Goal: Task Accomplishment & Management: Manage account settings

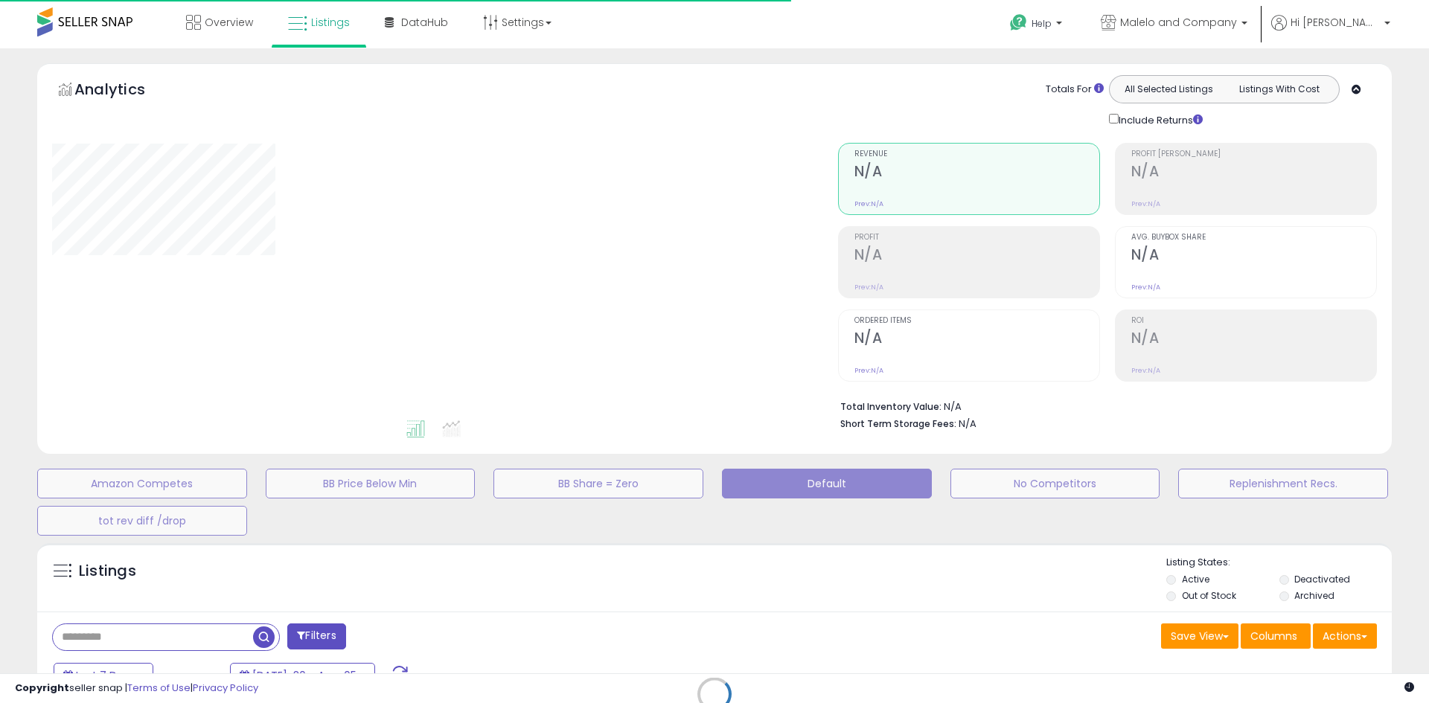
type input "**********"
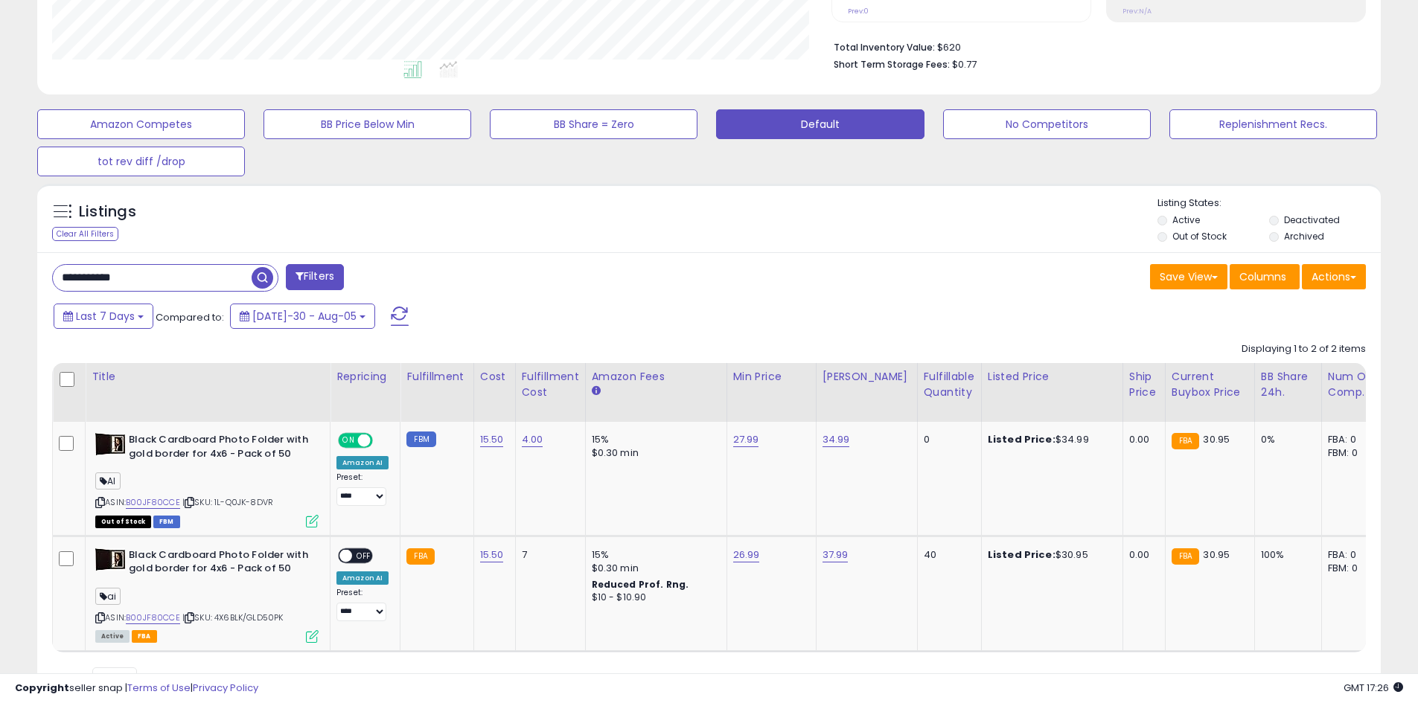
scroll to position [286, 0]
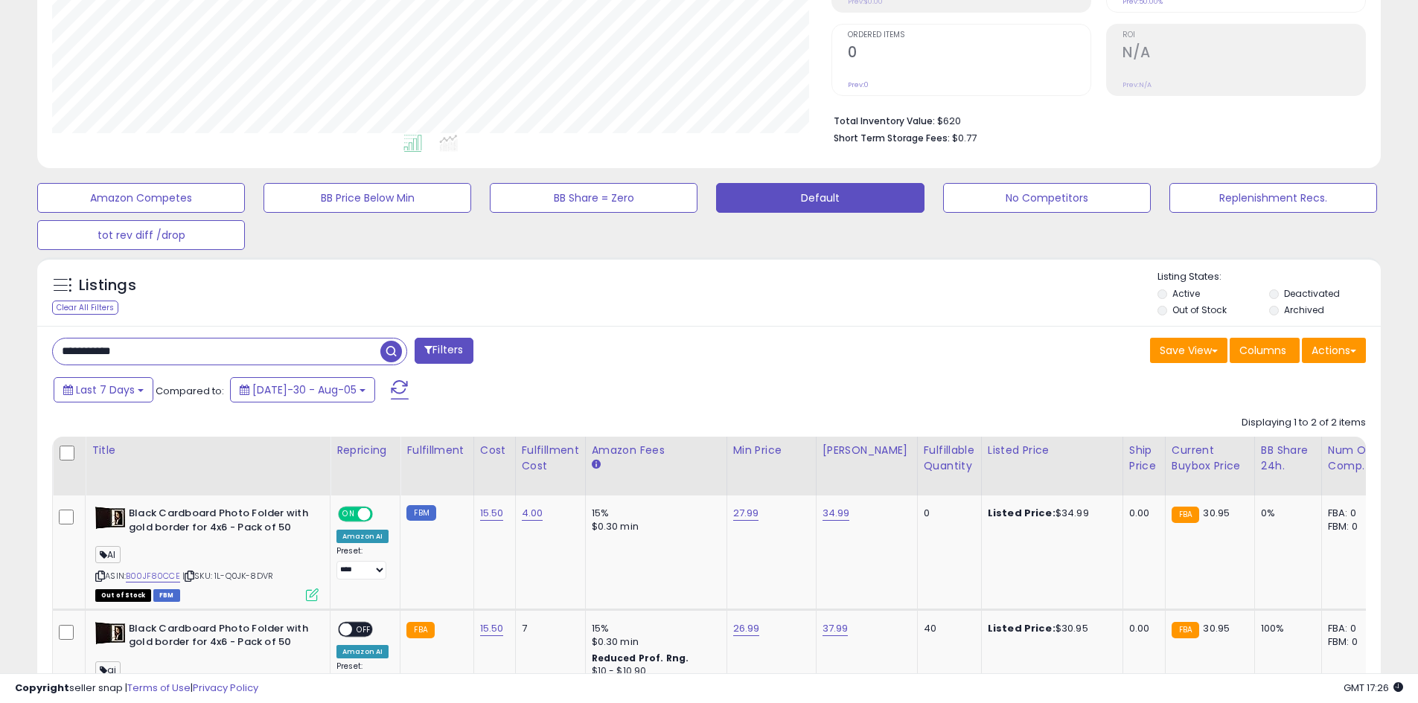
drag, startPoint x: 158, startPoint y: 350, endPoint x: 77, endPoint y: 374, distance: 84.5
click at [77, 374] on div "**********" at bounding box center [708, 555] width 1343 height 459
paste input "**********"
type input "**********"
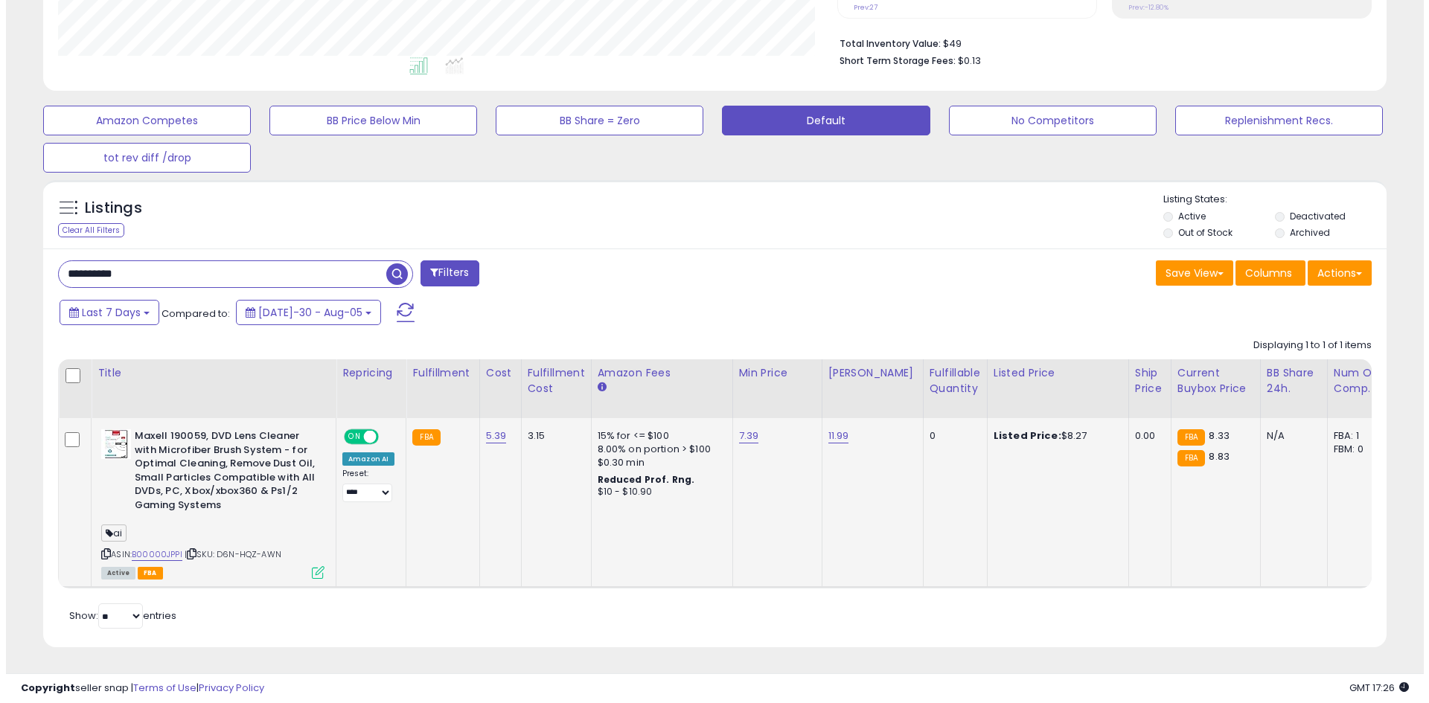
scroll to position [305, 779]
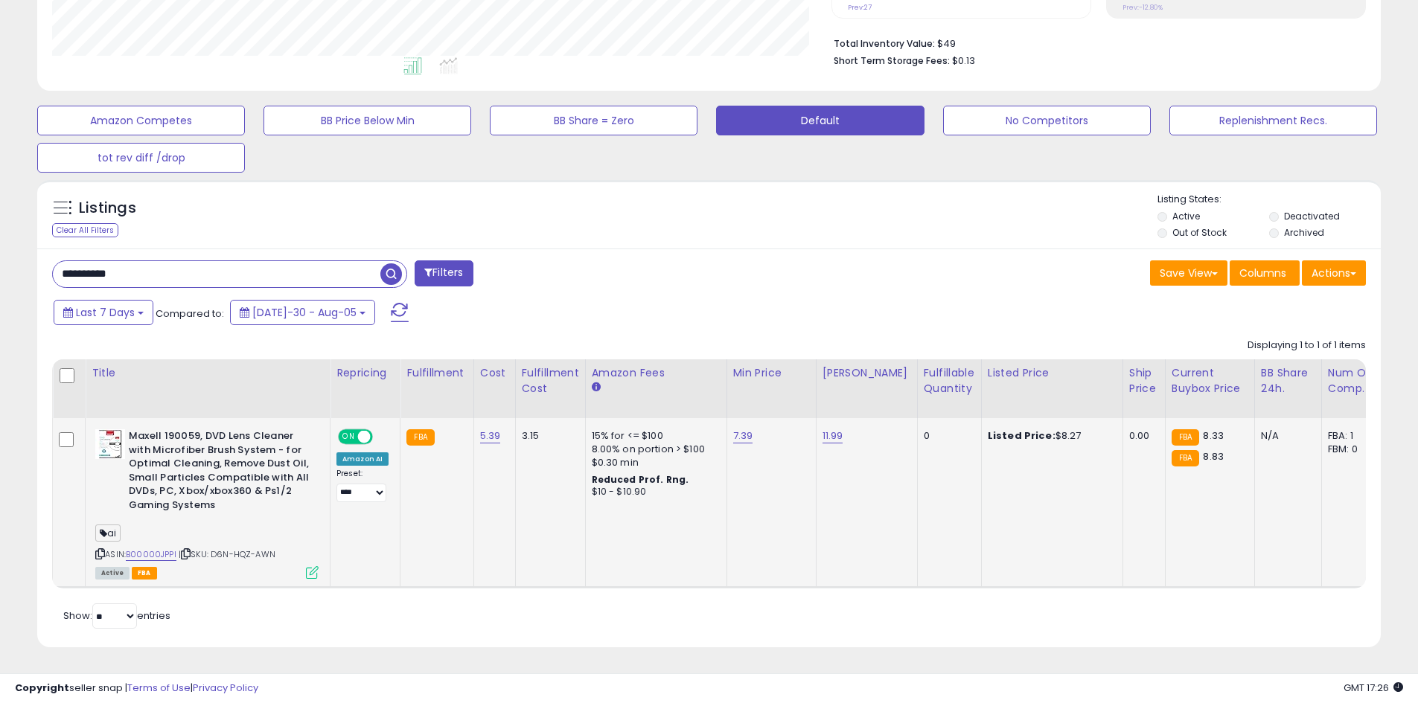
click at [310, 566] on icon at bounding box center [312, 572] width 13 height 13
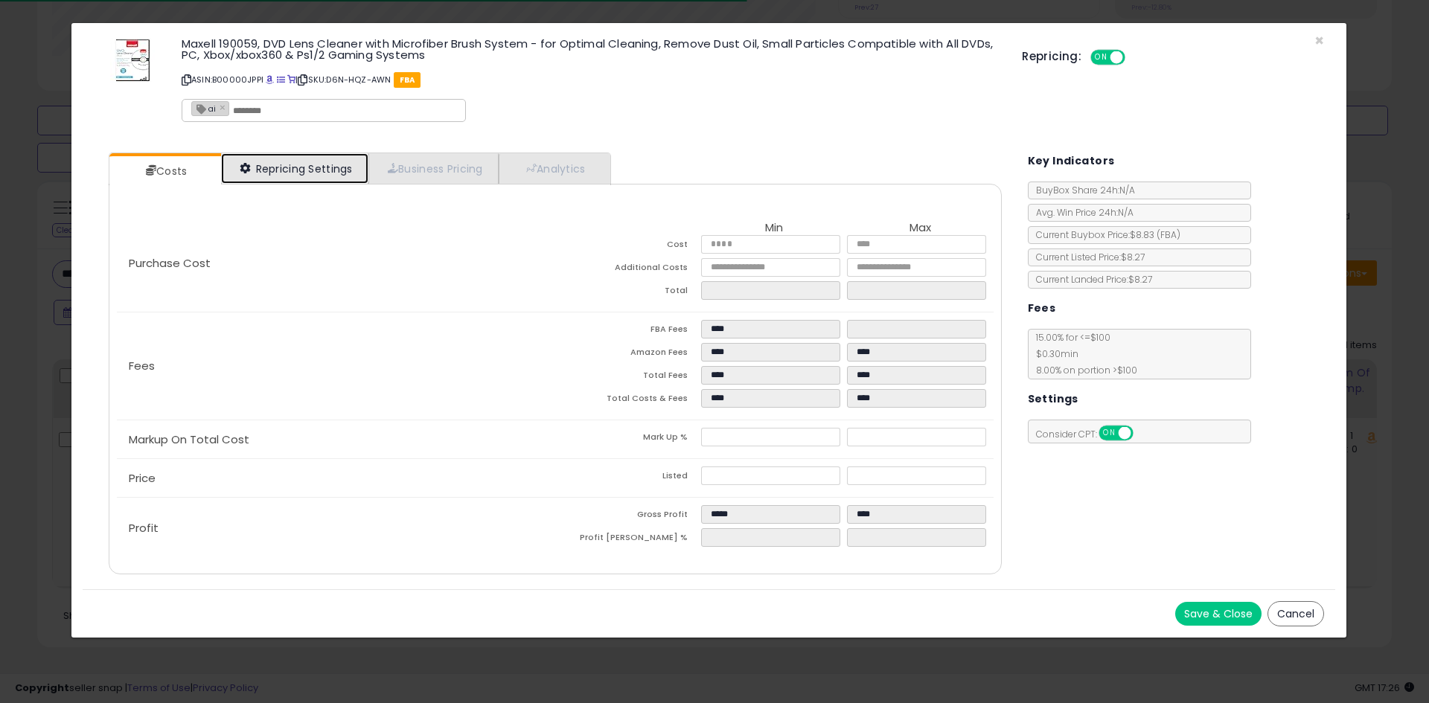
click at [284, 171] on link "Repricing Settings" at bounding box center [294, 168] width 147 height 31
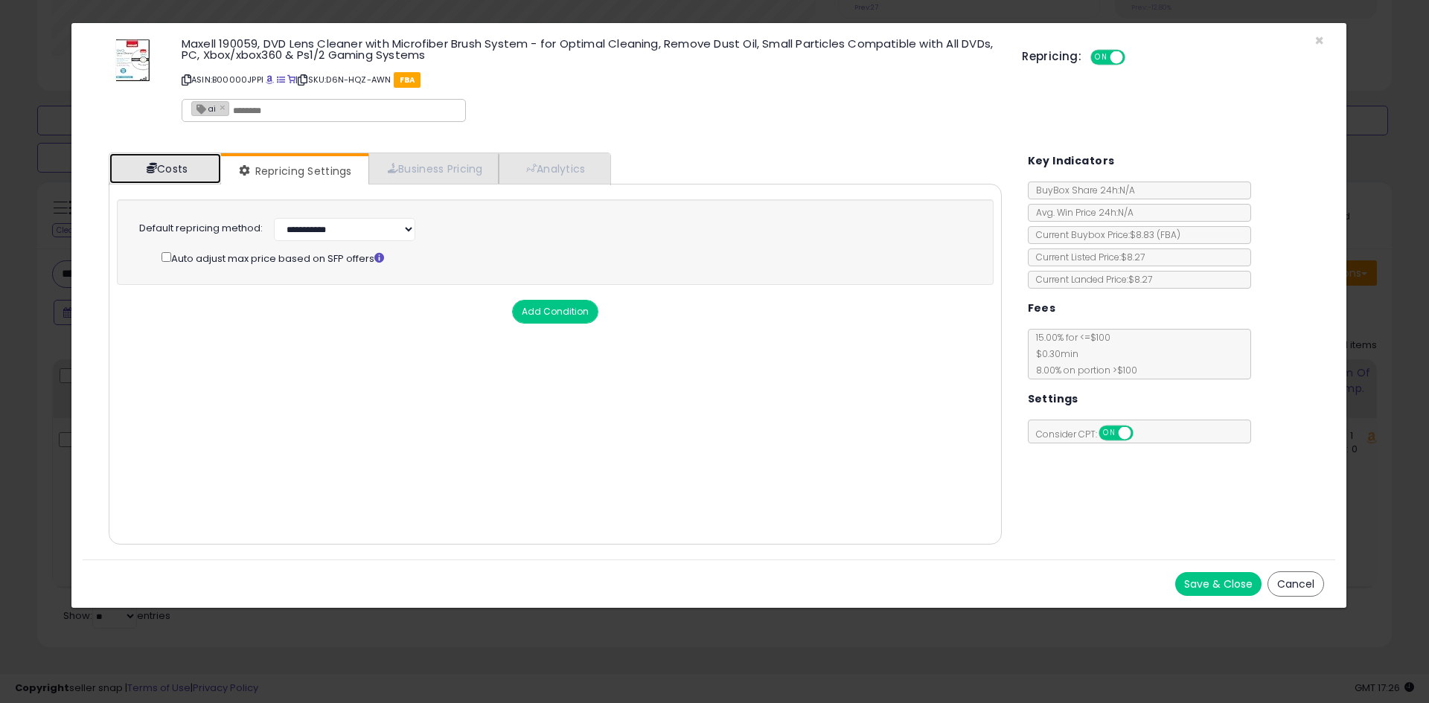
click at [185, 176] on link "Costs" at bounding box center [165, 168] width 112 height 31
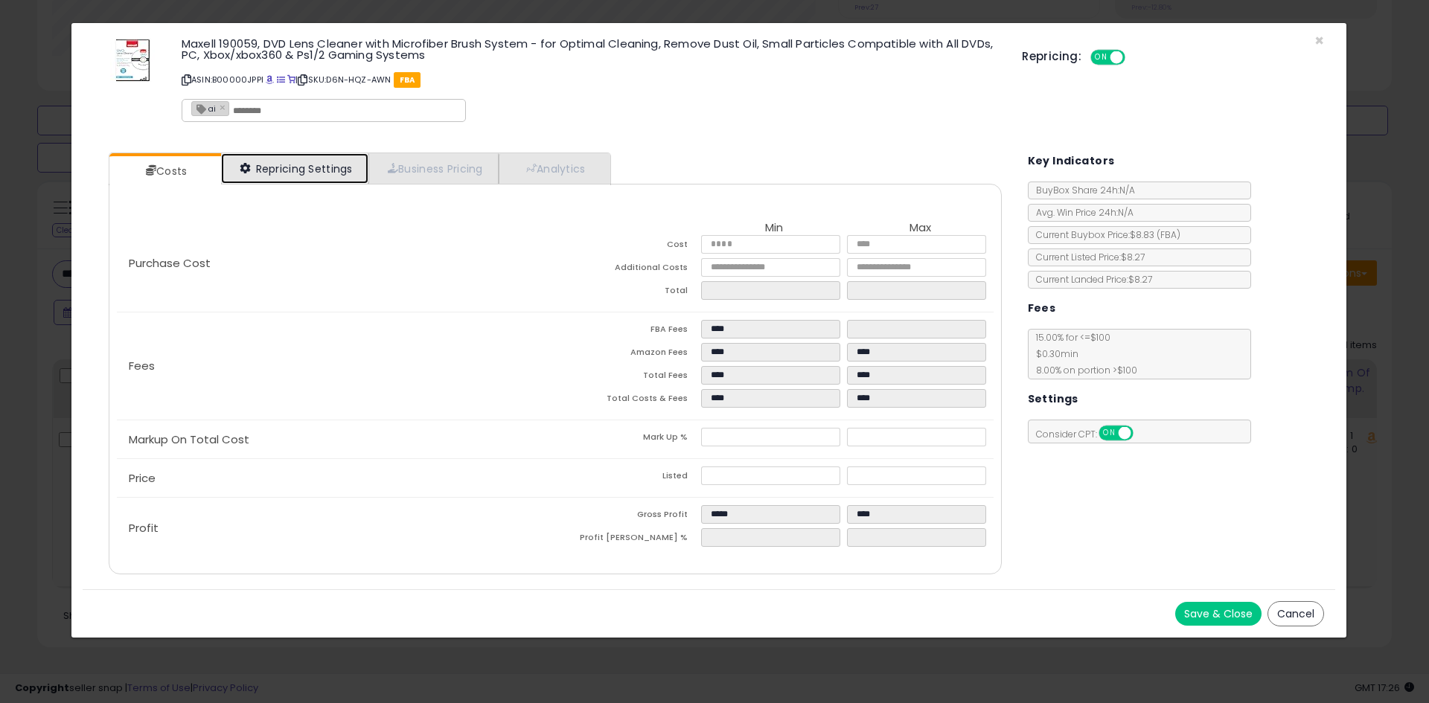
click at [315, 171] on link "Repricing Settings" at bounding box center [294, 168] width 147 height 31
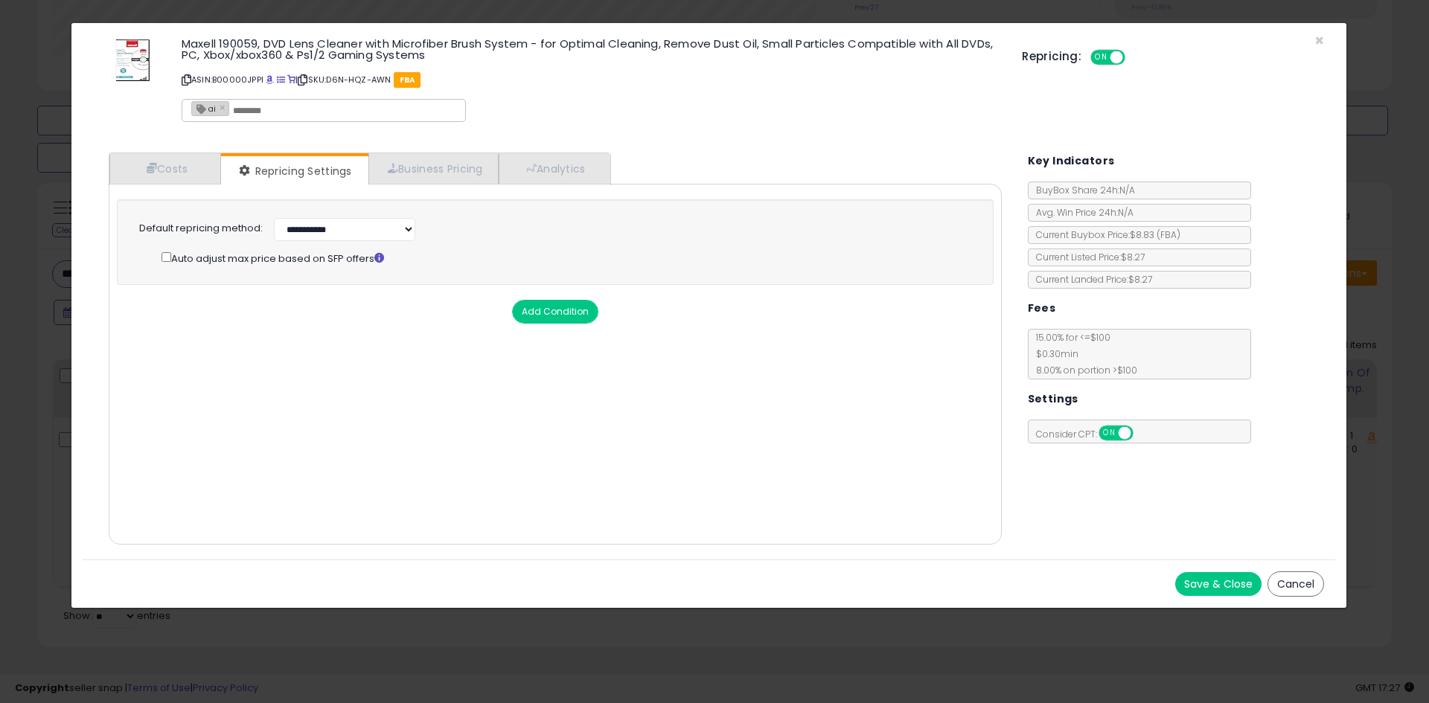
click at [1107, 57] on span "ON" at bounding box center [1101, 57] width 19 height 13
click at [1320, 42] on span "×" at bounding box center [1319, 41] width 10 height 22
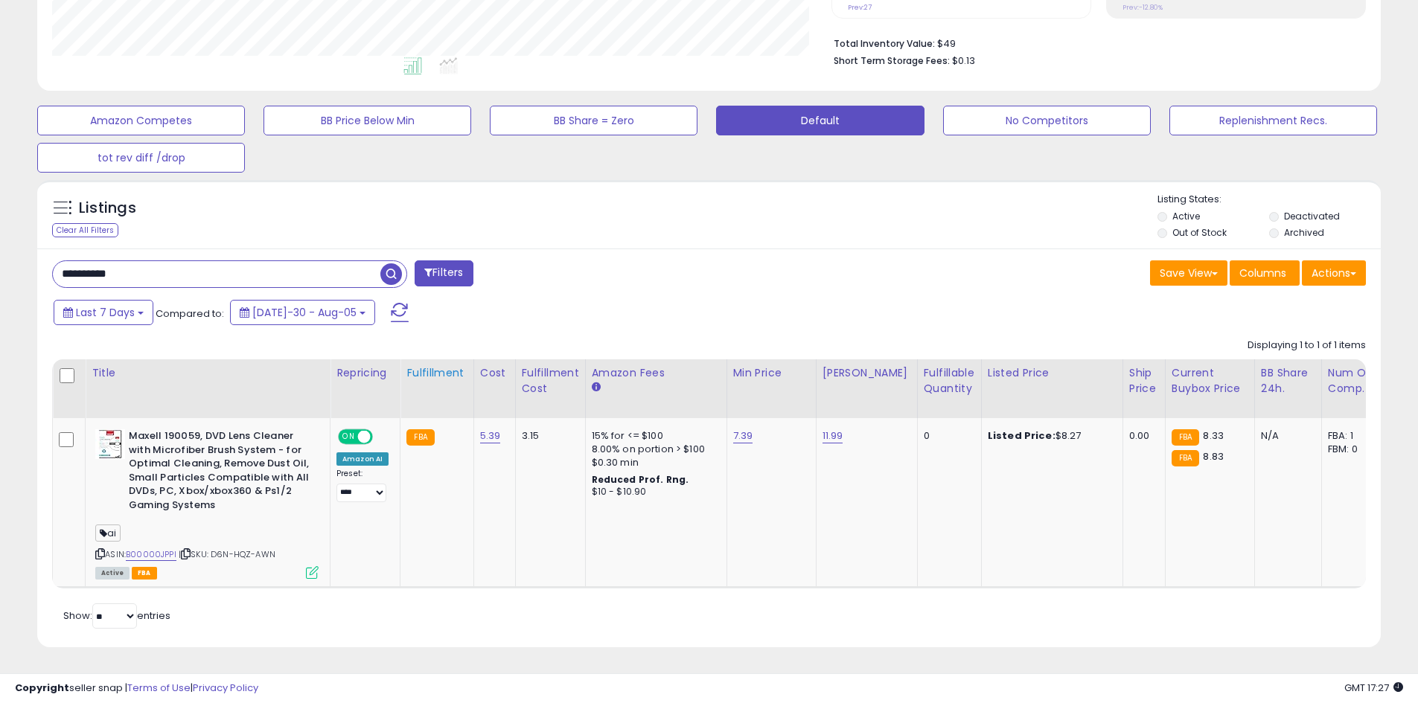
scroll to position [374, 0]
click at [104, 312] on button "Last 7 Days" at bounding box center [104, 312] width 100 height 25
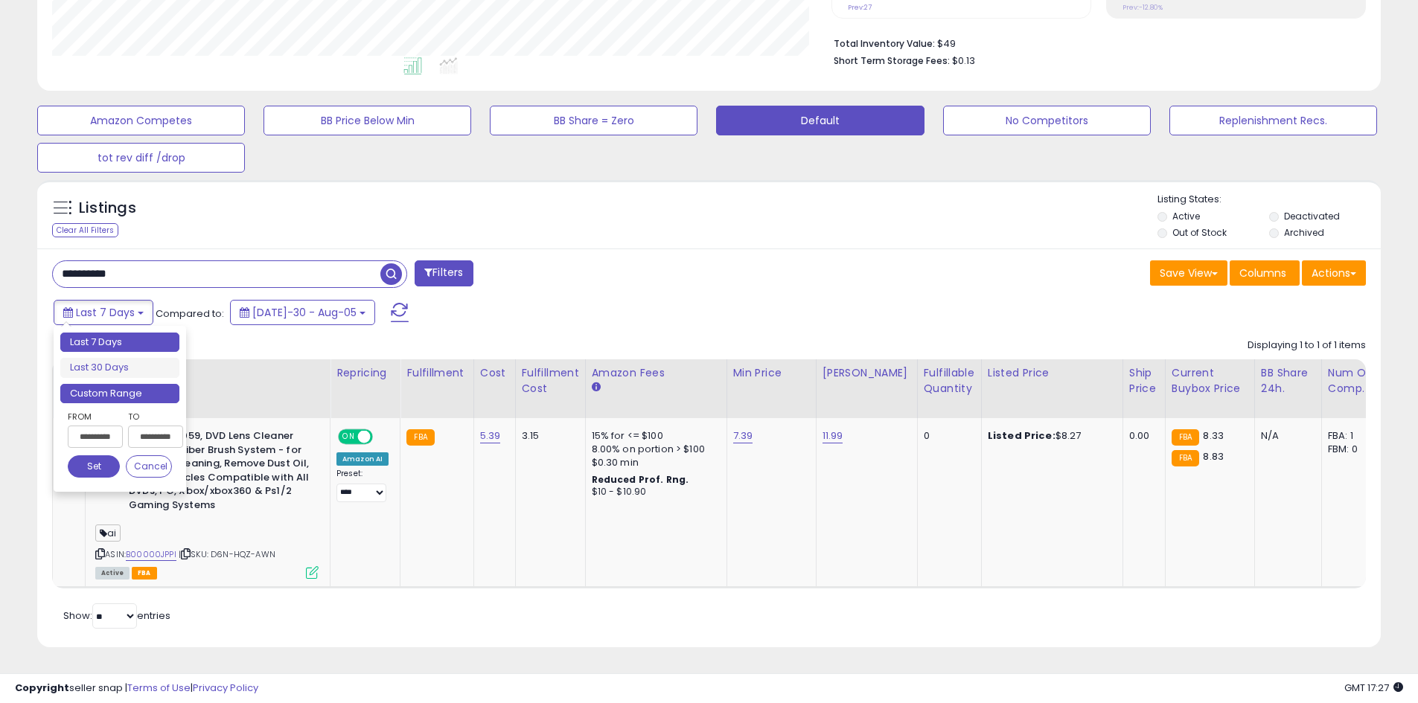
click at [138, 384] on li "Custom Range" at bounding box center [119, 394] width 119 height 20
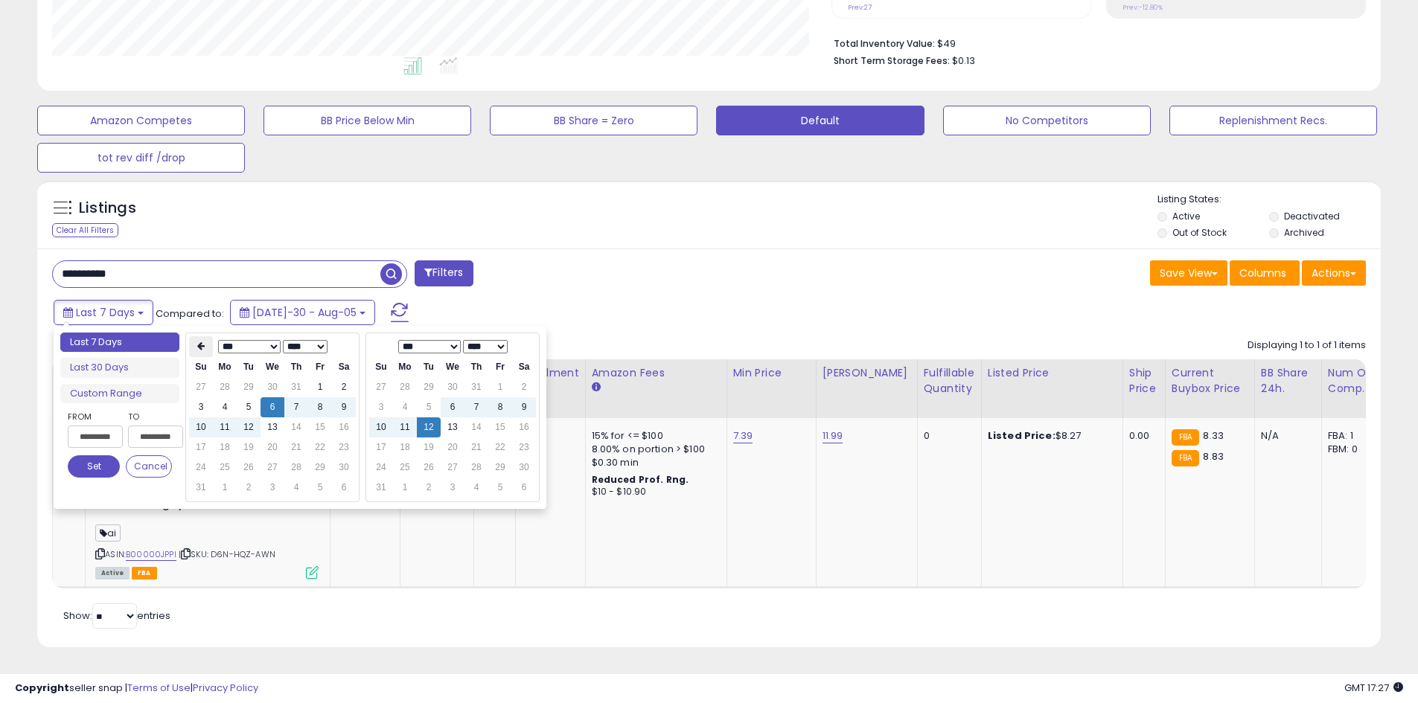
click at [198, 342] on icon at bounding box center [200, 346] width 7 height 9
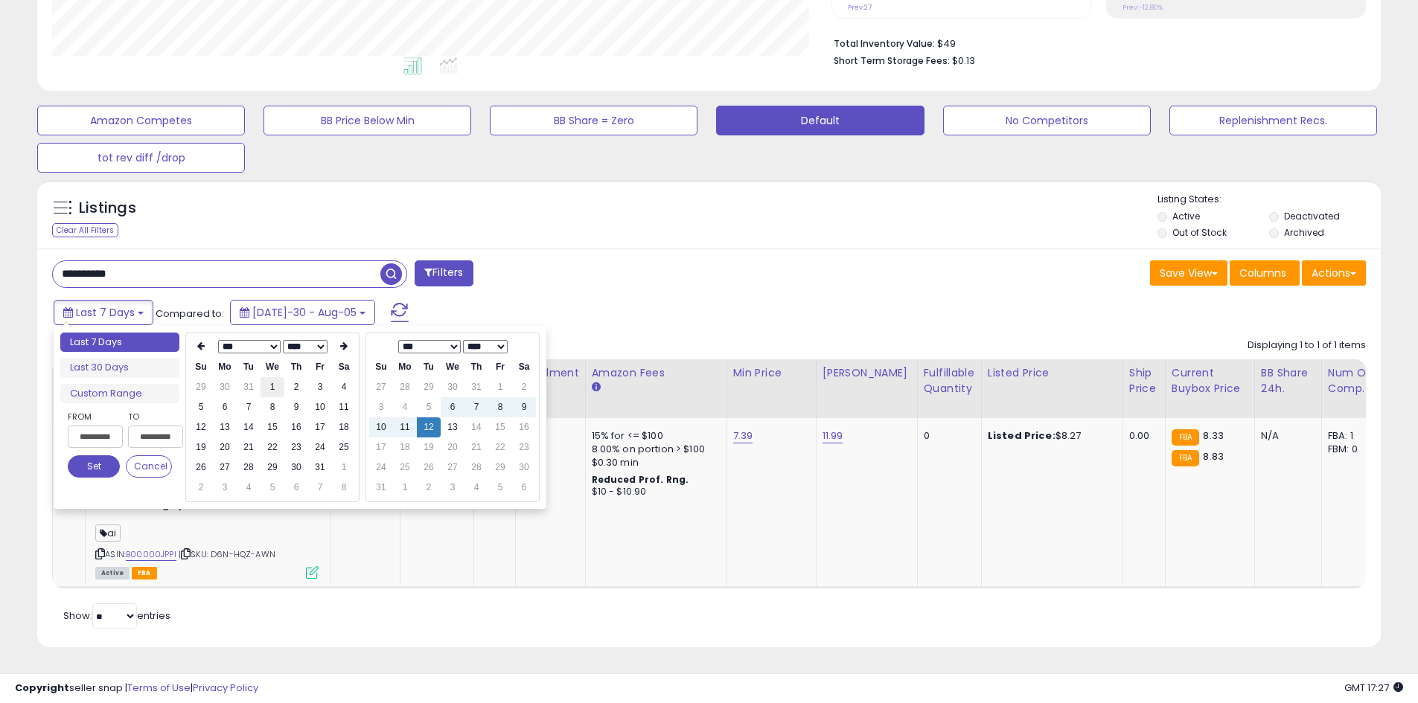
click at [270, 378] on td "1" at bounding box center [272, 387] width 24 height 20
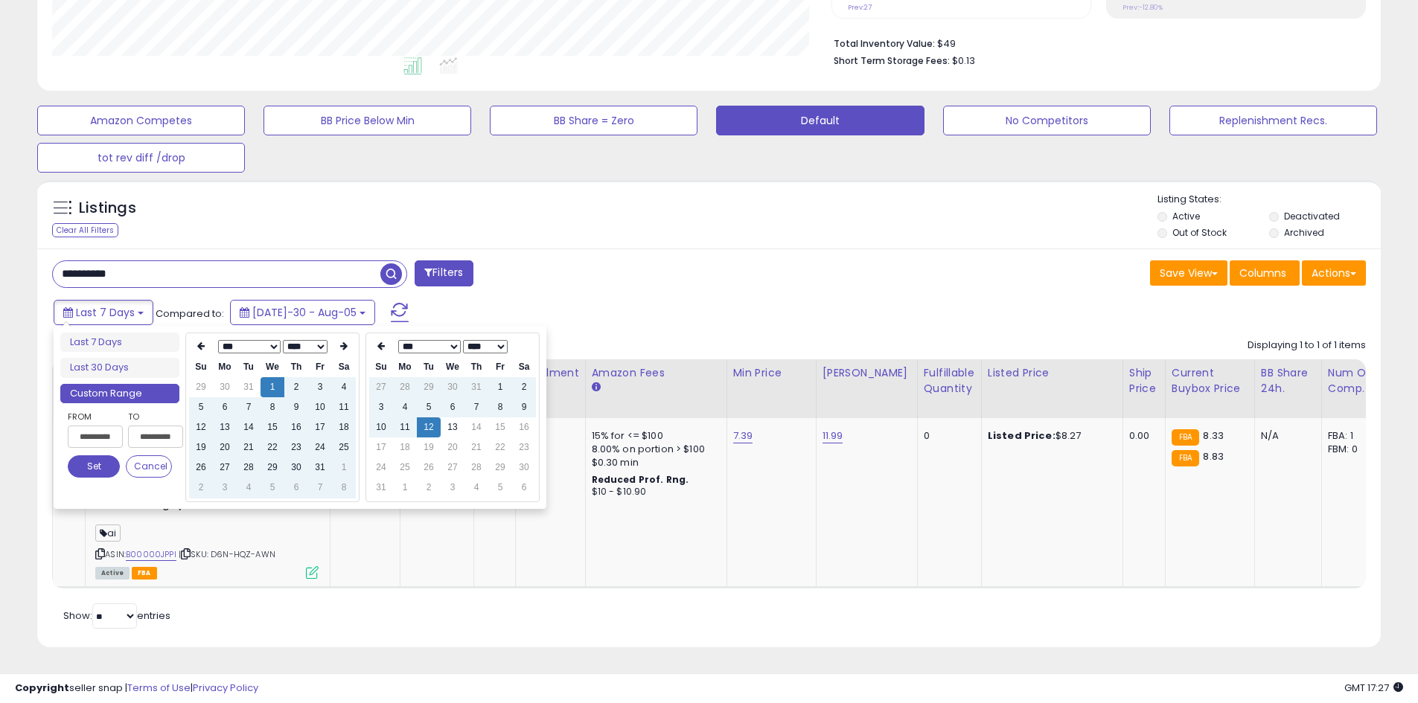
type input "**********"
click at [95, 458] on button "Set" at bounding box center [94, 466] width 52 height 22
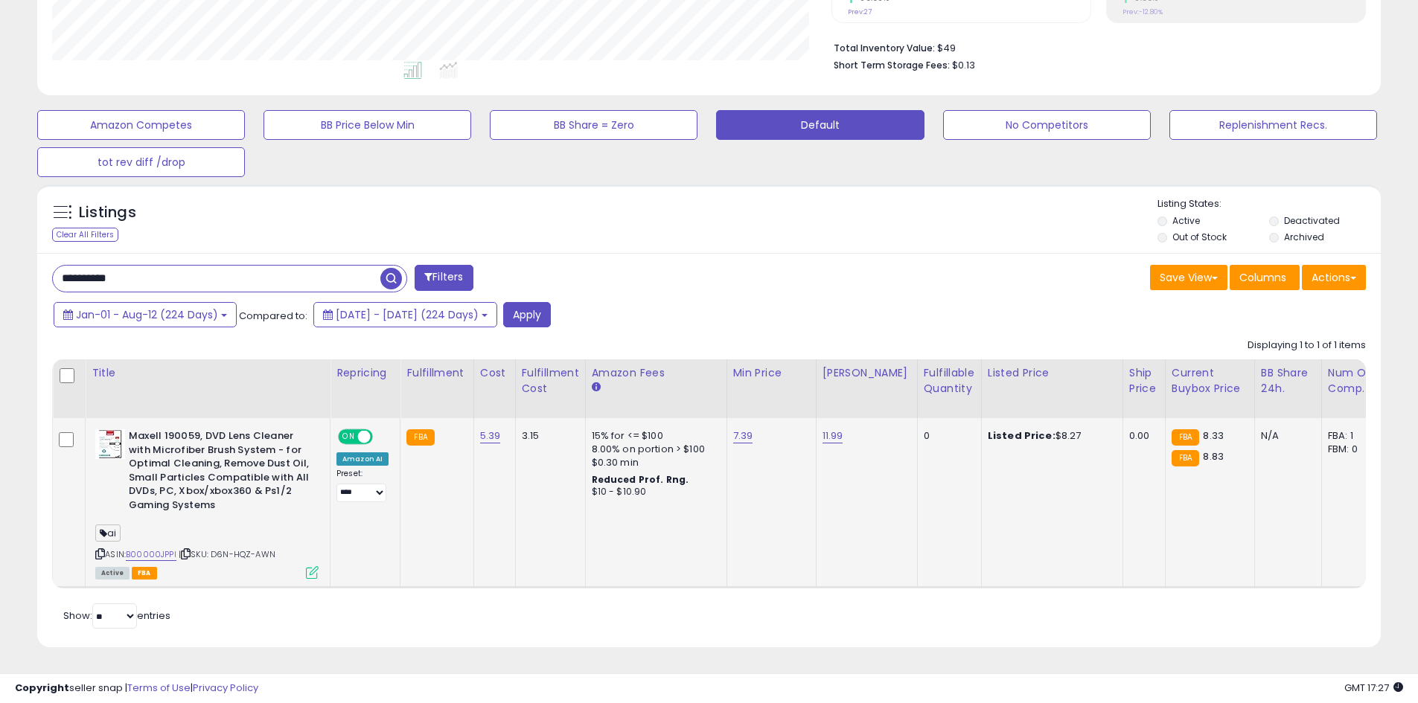
scroll to position [370, 0]
click at [551, 306] on button "Apply" at bounding box center [527, 314] width 48 height 25
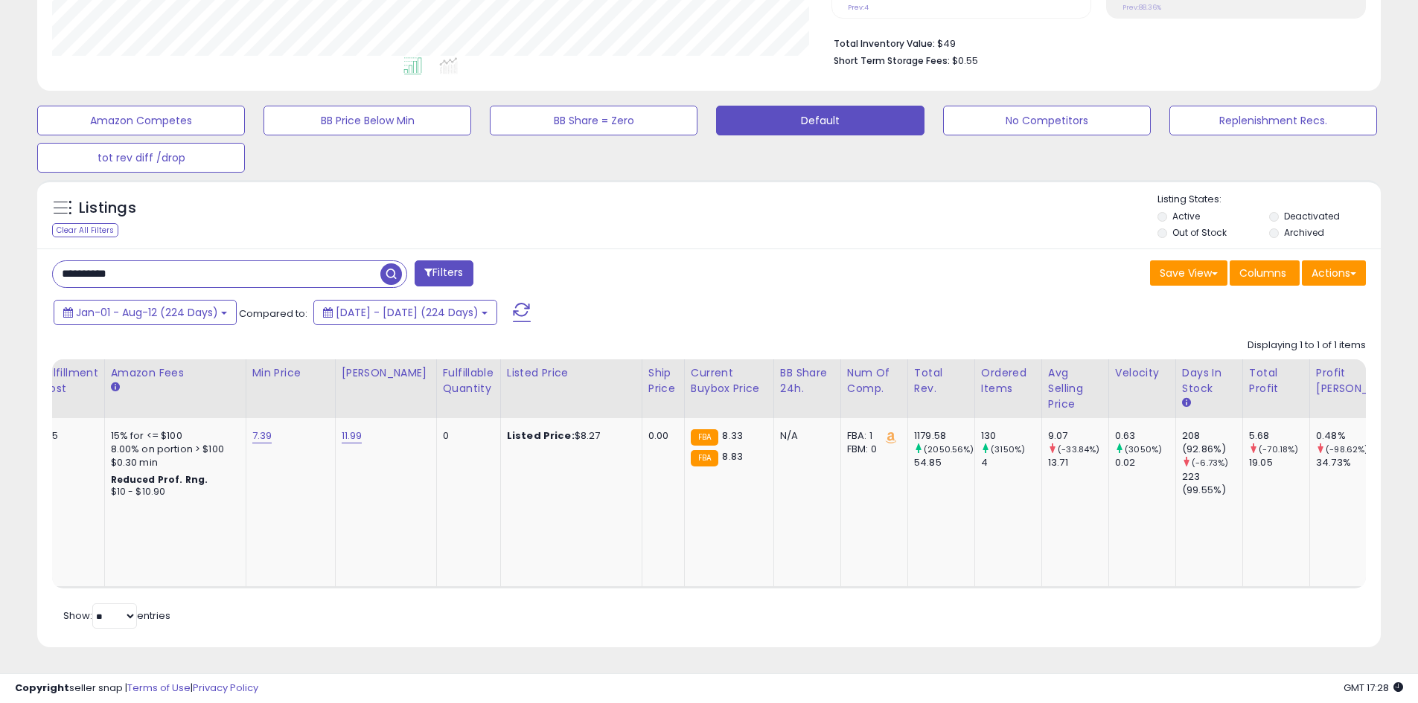
scroll to position [0, 0]
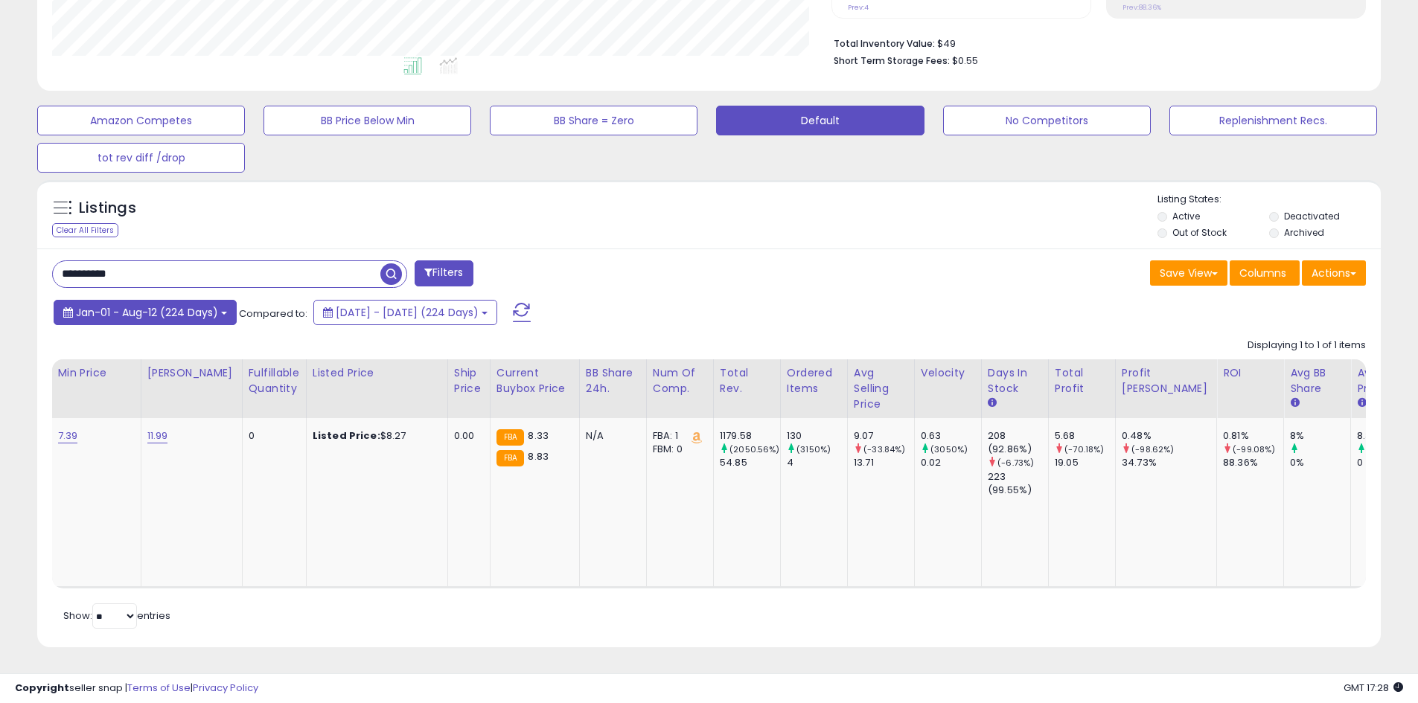
click at [215, 305] on span "Jan-01 - Aug-12 (224 Days)" at bounding box center [147, 312] width 142 height 15
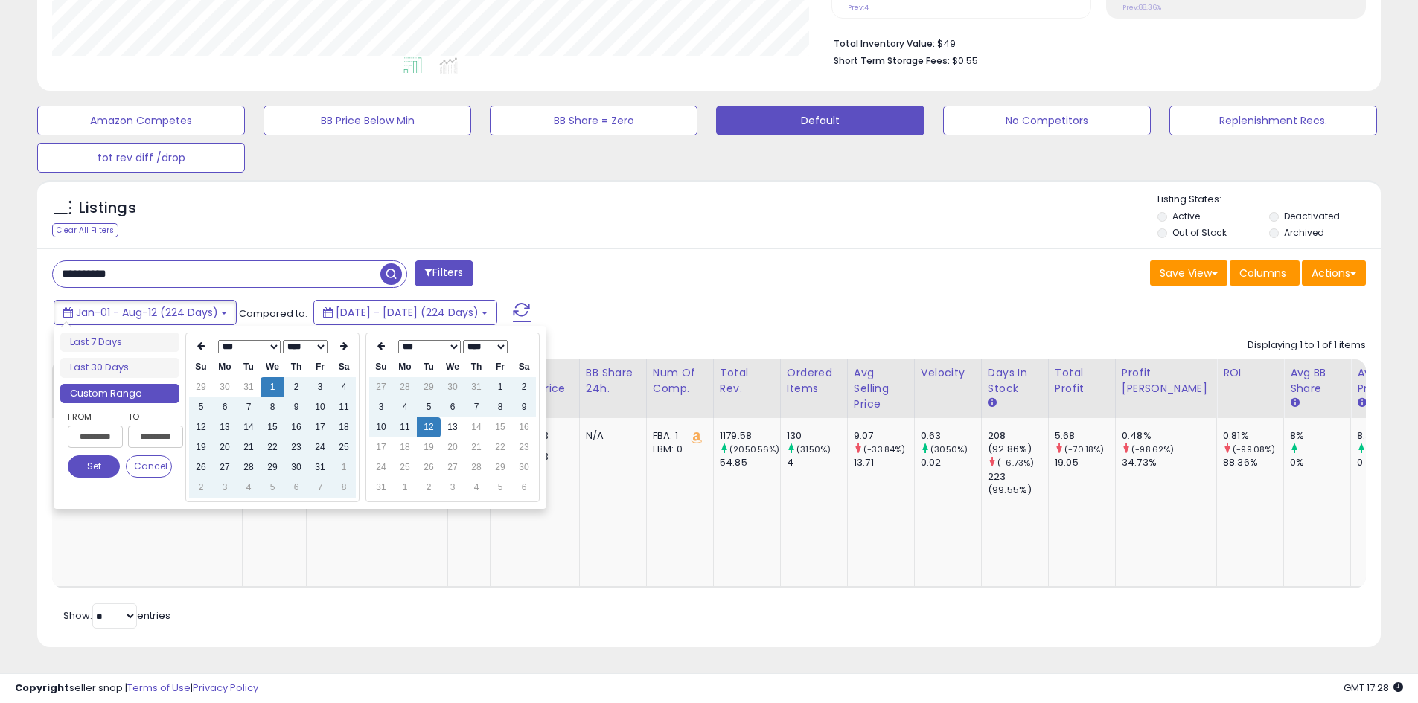
click at [700, 298] on div "Jan-01 - Aug-12 (224 Days) Compared to: [DATE] - [DATE] (224 Days)" at bounding box center [542, 314] width 985 height 33
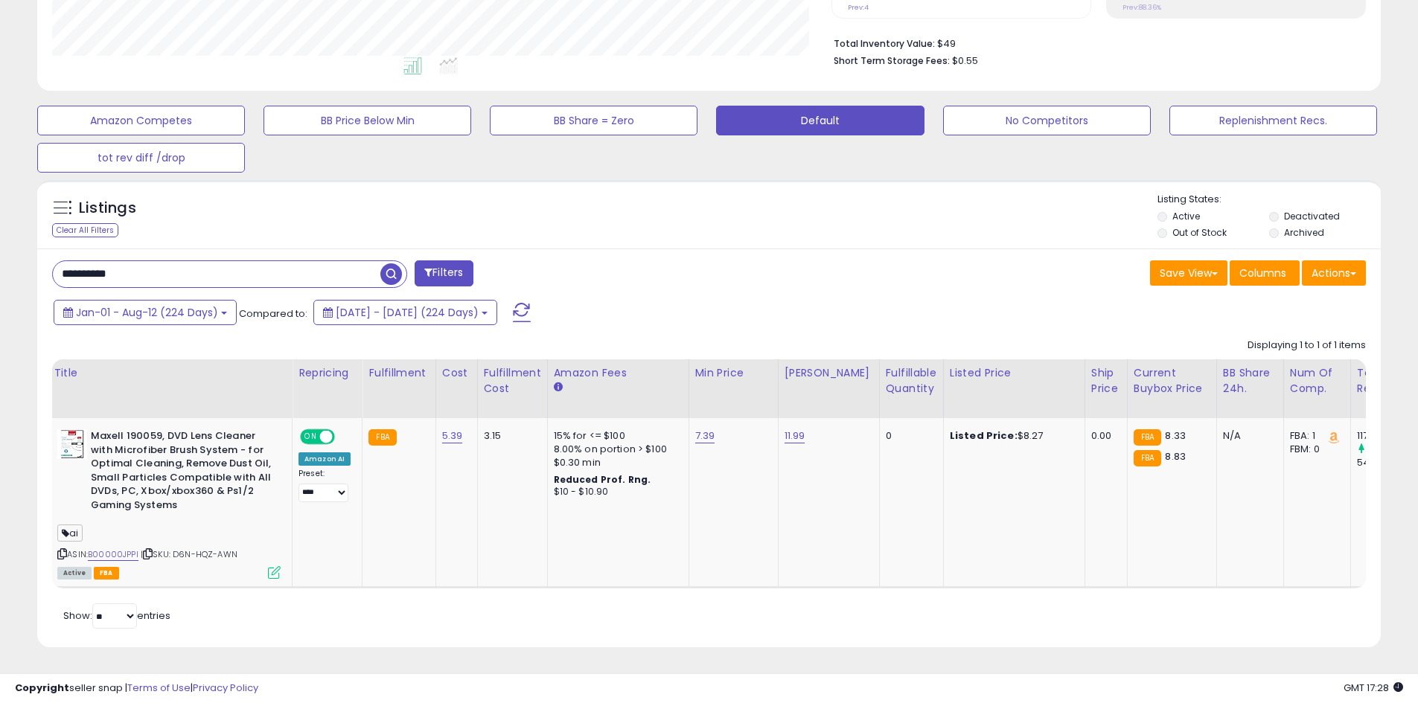
drag, startPoint x: 669, startPoint y: 584, endPoint x: 313, endPoint y: 646, distance: 361.8
click at [313, 647] on div "Listings Clear All Filters" at bounding box center [709, 419] width 1366 height 493
